Goal: Information Seeking & Learning: Learn about a topic

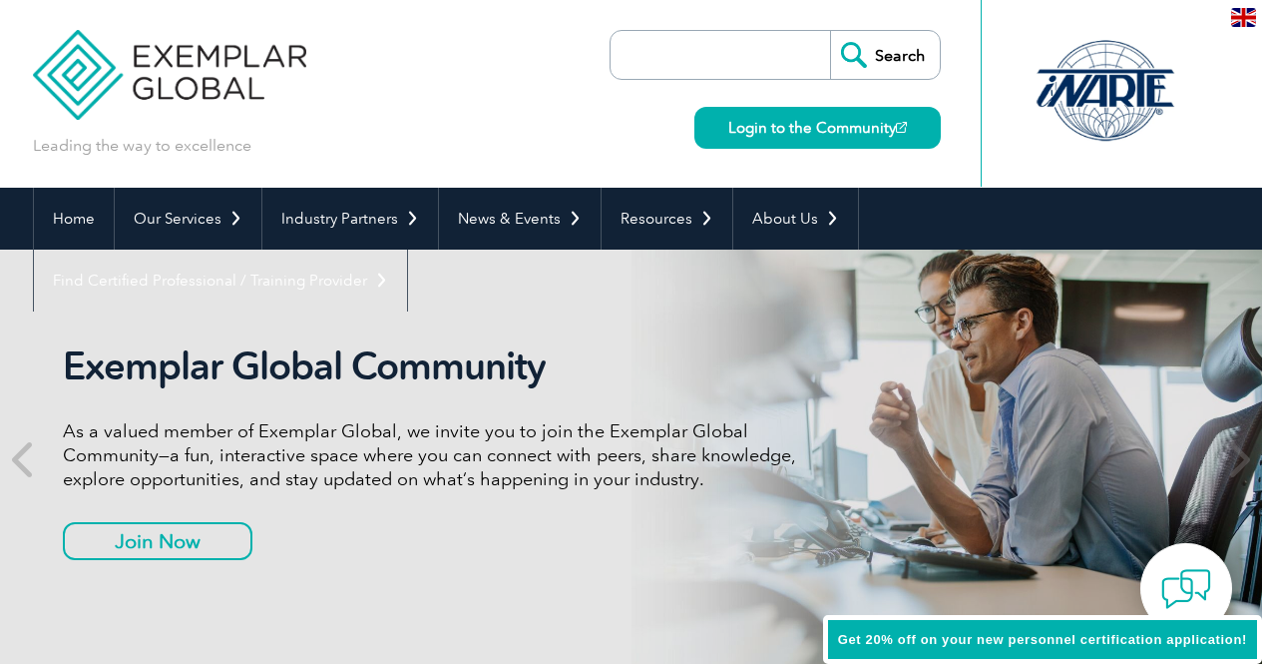
scroll to position [4, 0]
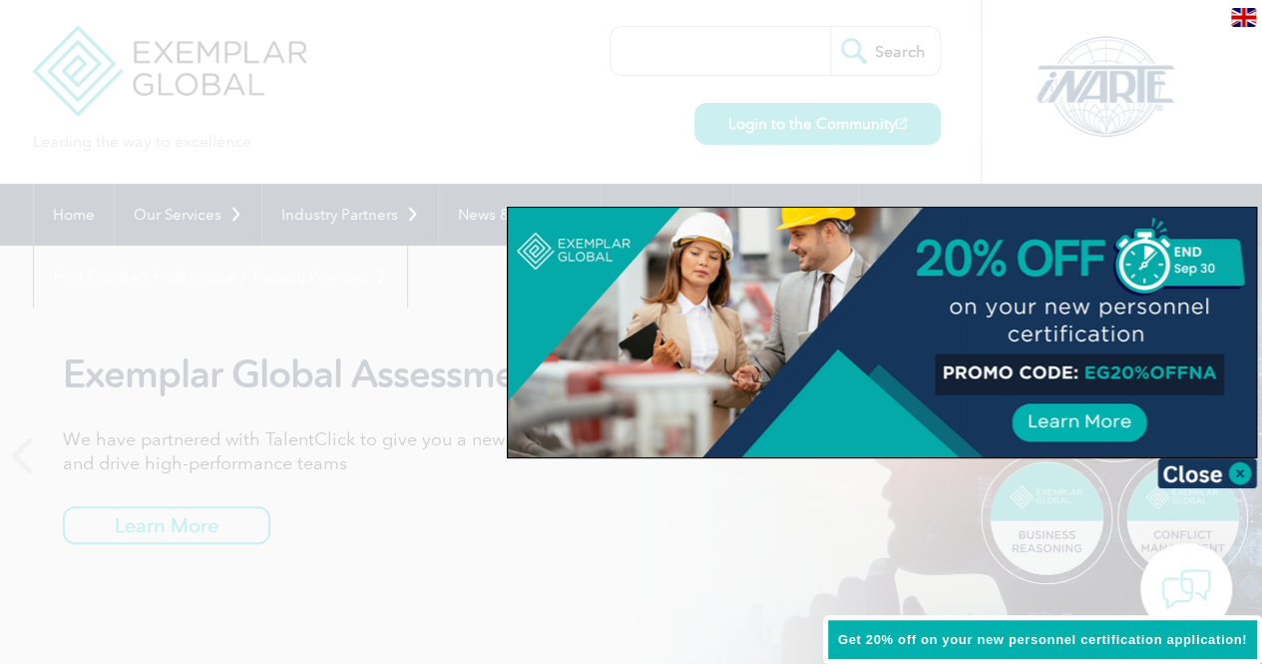
click at [753, 95] on div at bounding box center [631, 332] width 1262 height 664
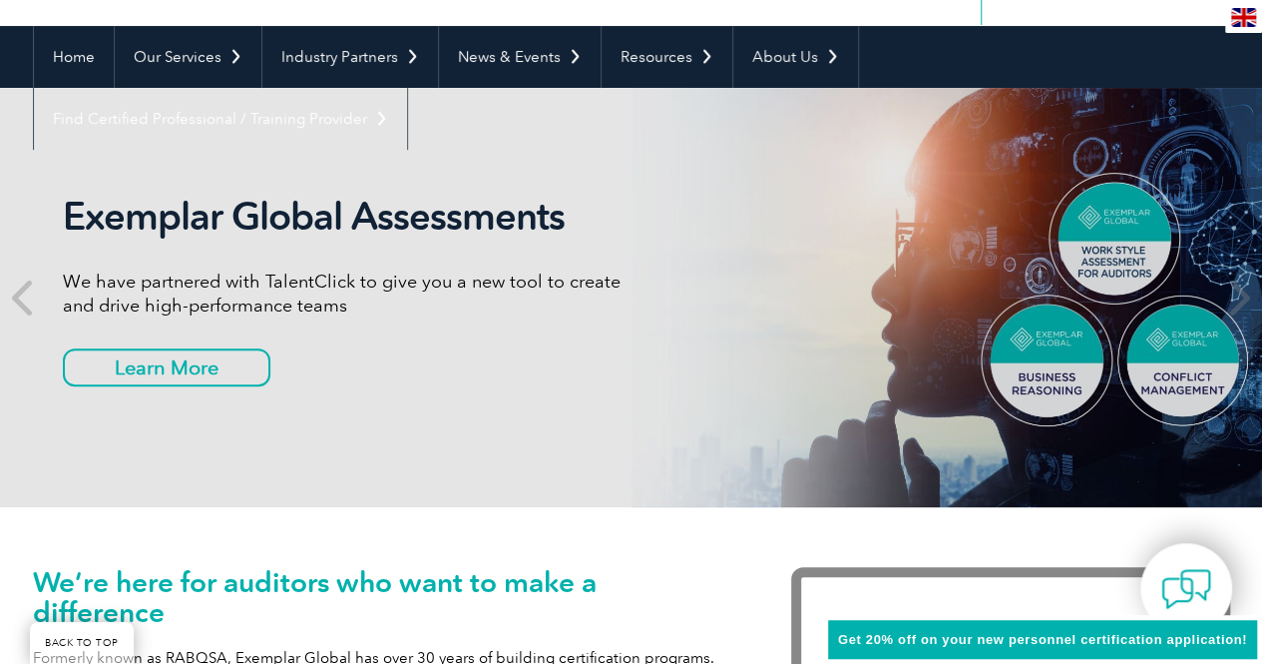
scroll to position [0, 0]
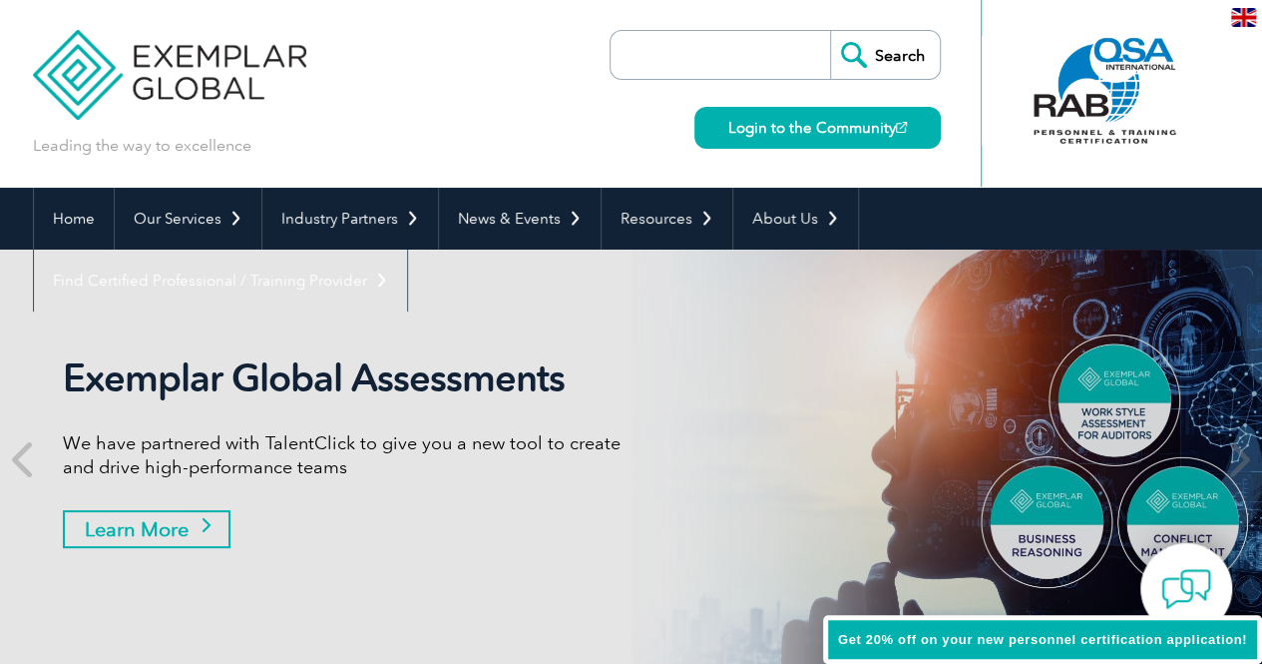
click at [170, 524] on link "Learn More" at bounding box center [147, 529] width 168 height 38
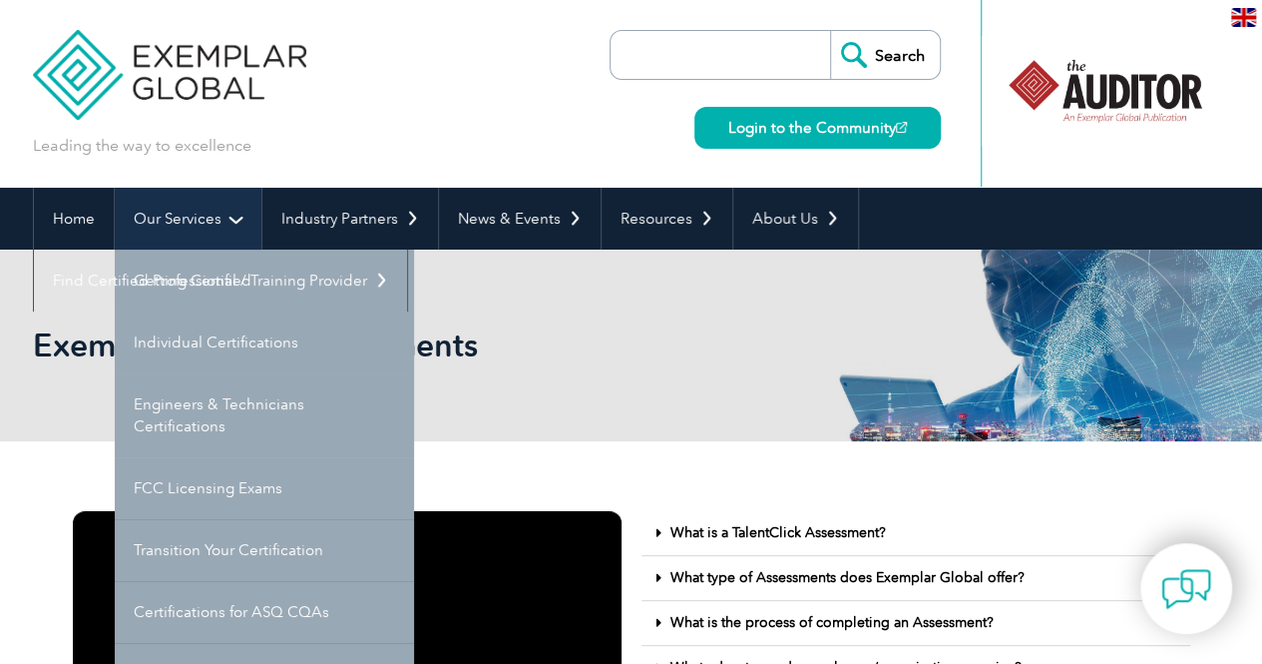
click at [200, 222] on link "Our Services" at bounding box center [188, 219] width 147 height 62
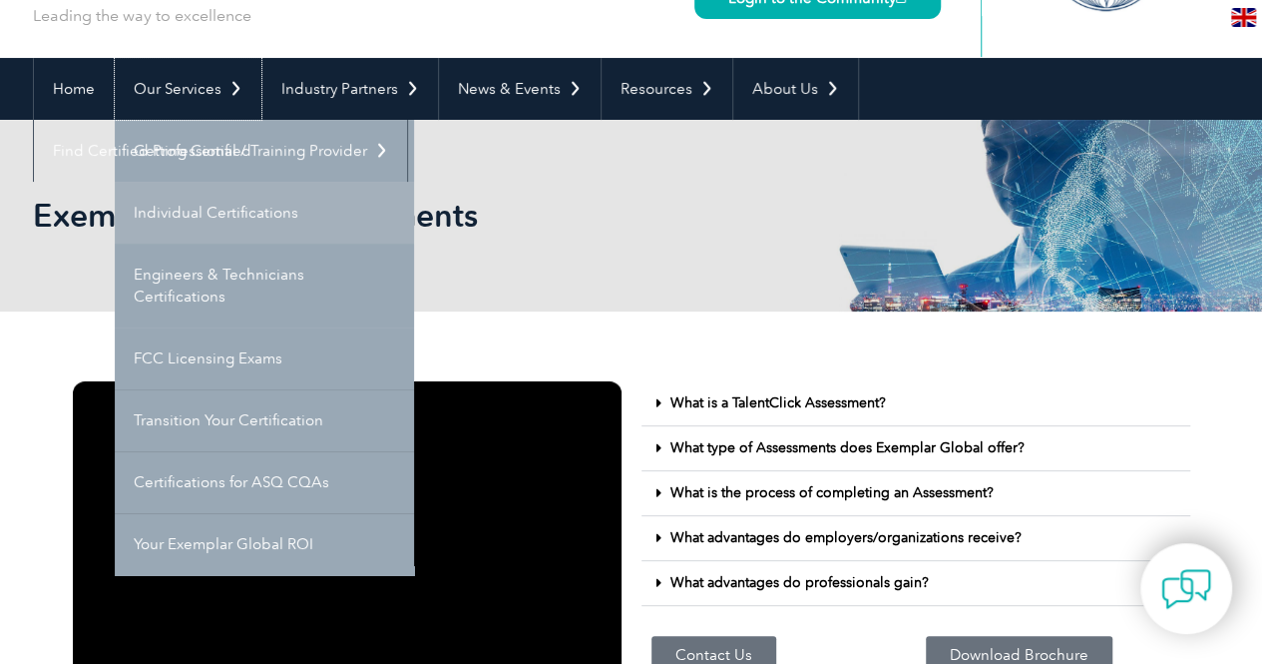
scroll to position [135, 0]
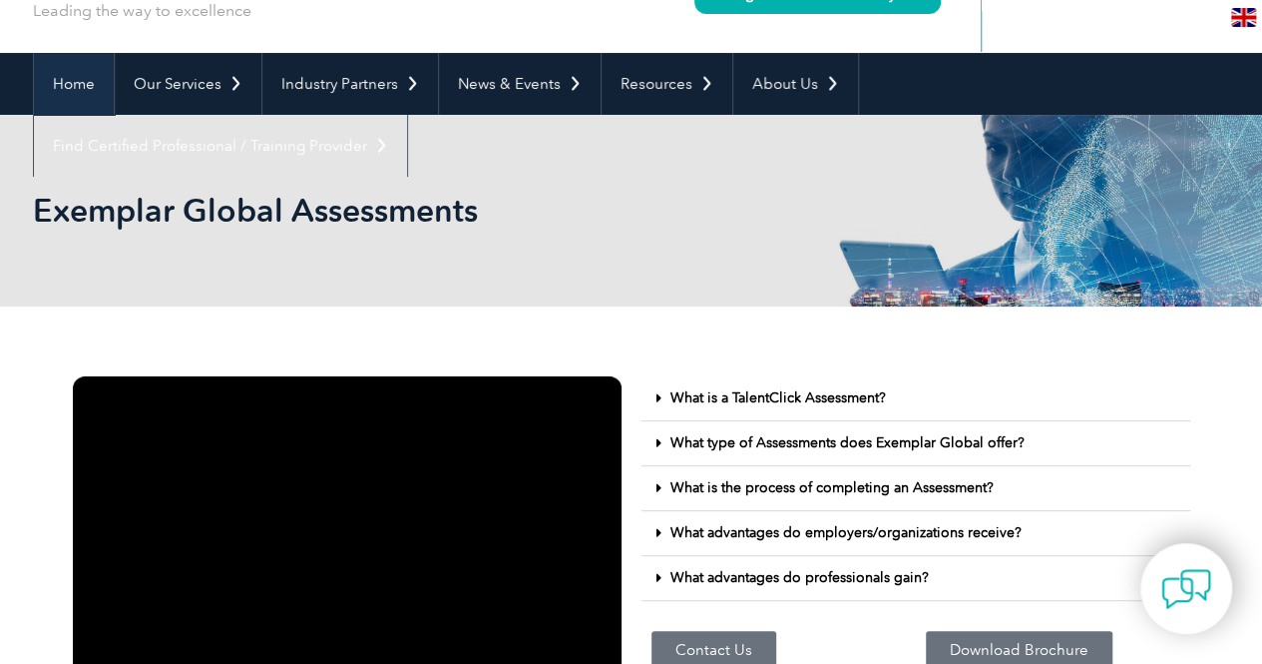
click at [85, 96] on link "Home" at bounding box center [74, 84] width 80 height 62
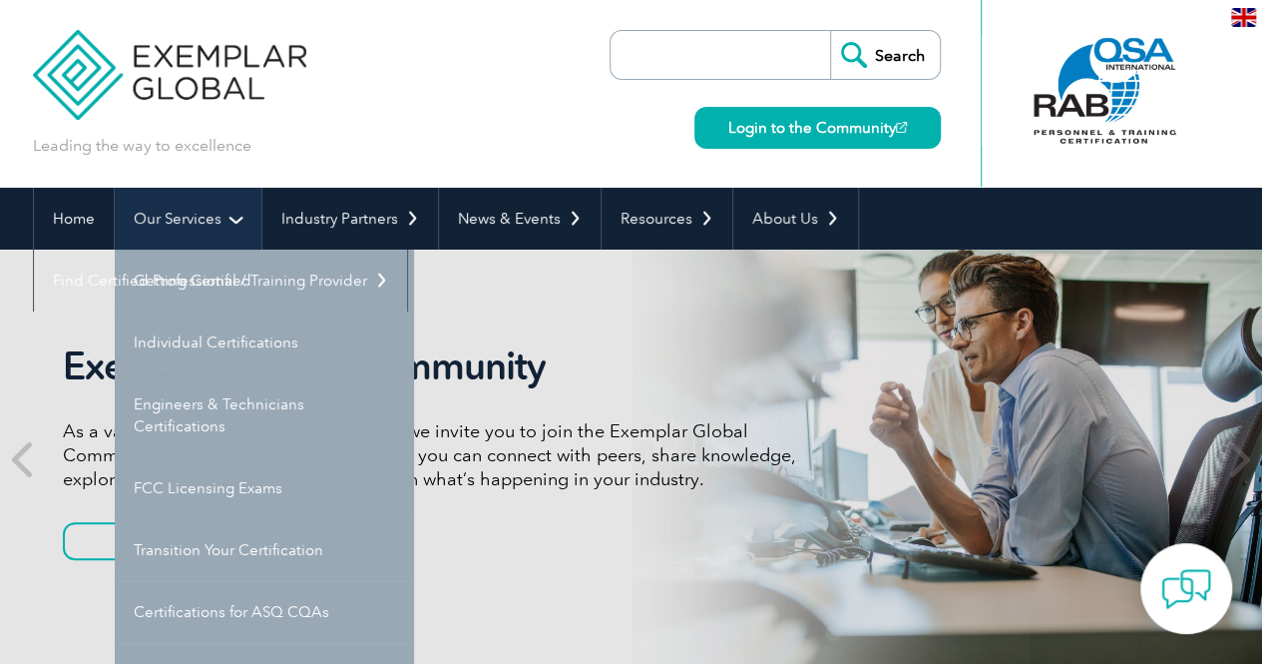
click at [165, 205] on link "Our Services" at bounding box center [188, 219] width 147 height 62
